Goal: Information Seeking & Learning: Stay updated

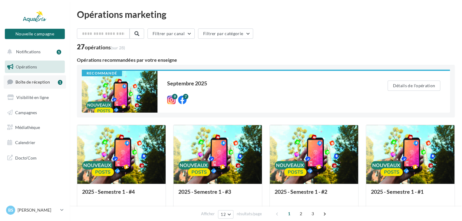
click at [25, 84] on span "Boîte de réception" at bounding box center [32, 81] width 34 height 5
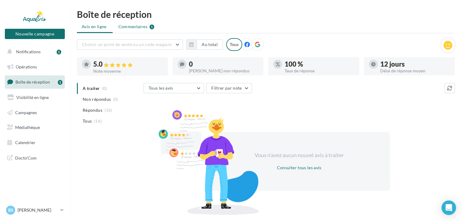
click at [135, 25] on span "Commentaires" at bounding box center [132, 27] width 29 height 6
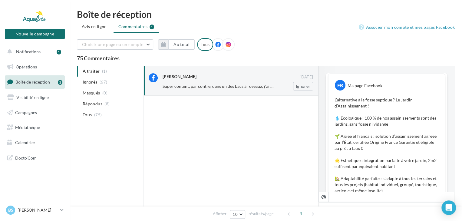
scroll to position [219, 0]
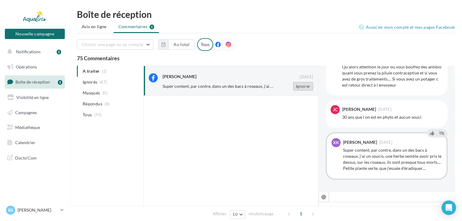
click at [300, 85] on button "Ignorer" at bounding box center [303, 86] width 20 height 8
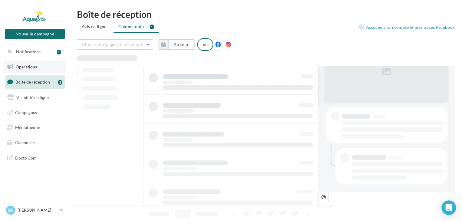
scroll to position [86, 0]
click at [46, 52] on button "Notifications 1" at bounding box center [34, 51] width 60 height 13
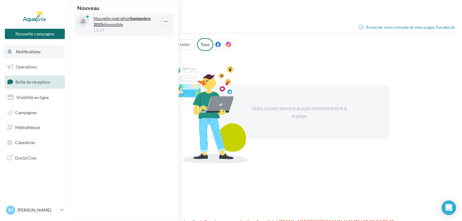
click at [126, 20] on p "Nouvelle opération [DATE] disponible" at bounding box center [128, 21] width 70 height 12
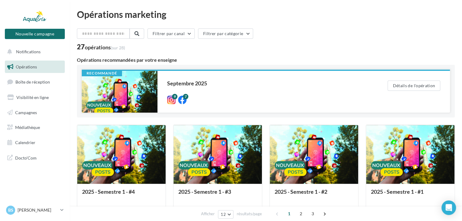
click at [187, 82] on div "Septembre 2025" at bounding box center [265, 82] width 196 height 5
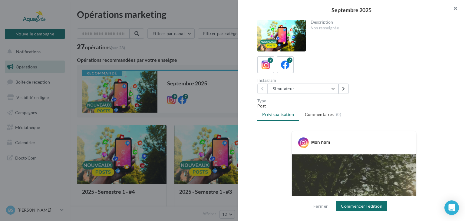
click at [455, 8] on button "button" at bounding box center [453, 9] width 24 height 18
